Goal: Check status: Check status

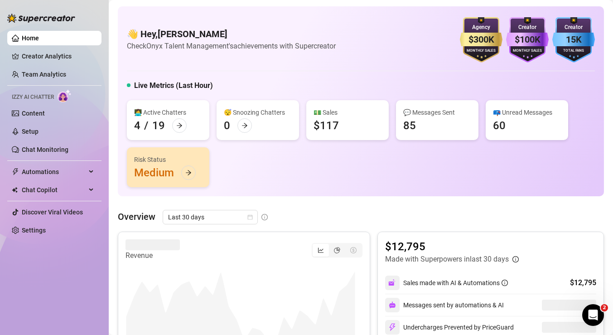
click at [392, 97] on div "Live Metrics (Last Hour) 👩‍💻 Active Chatters 4 / 19 😴 Snoozing Chatters 0 💵 Sal…" at bounding box center [361, 133] width 468 height 107
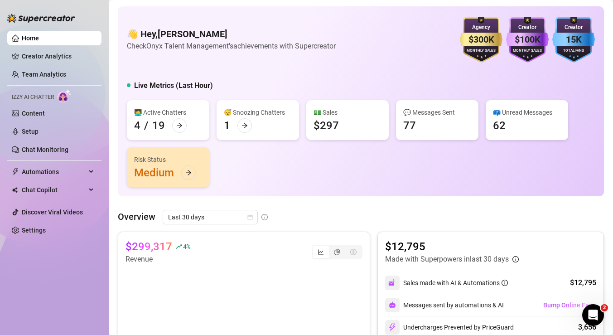
scroll to position [33, 0]
